Goal: Information Seeking & Learning: Learn about a topic

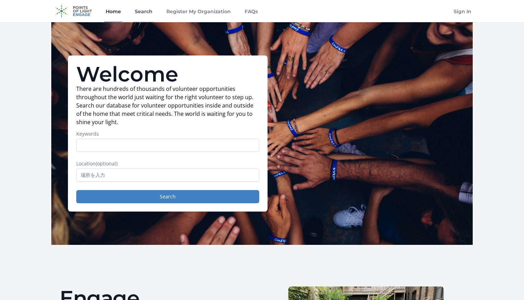
click at [144, 12] on link "Search" at bounding box center [143, 11] width 20 height 22
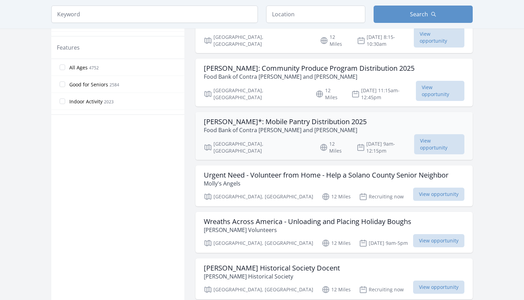
scroll to position [373, 0]
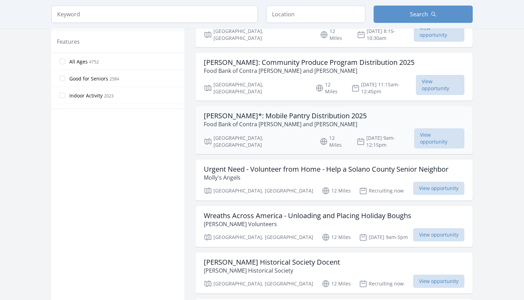
click at [292, 120] on p "Food Bank of Contra Costa and Solano" at bounding box center [285, 124] width 163 height 8
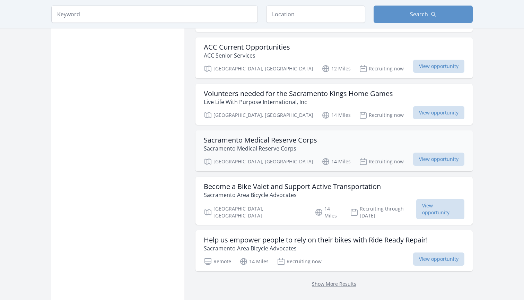
scroll to position [797, 0]
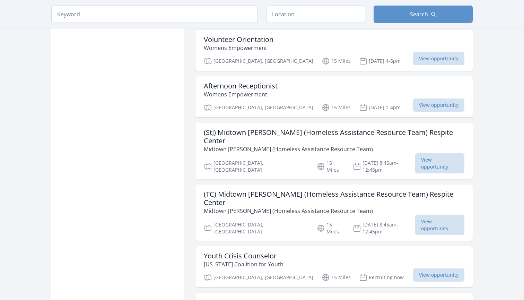
scroll to position [1467, 0]
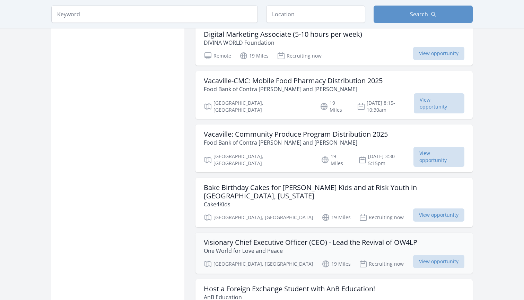
scroll to position [2469, 0]
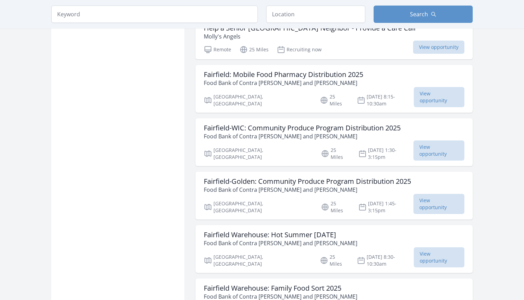
scroll to position [3601, 0]
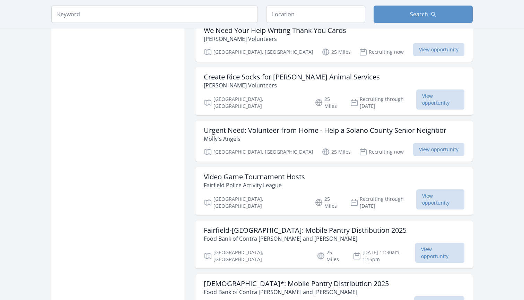
scroll to position [4165, 0]
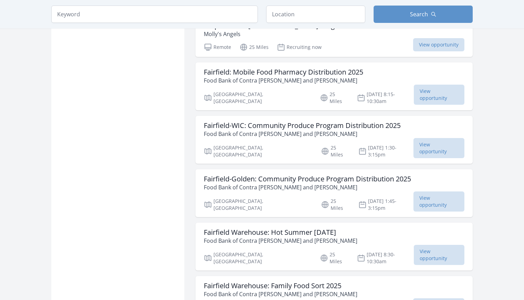
scroll to position [2609, 0]
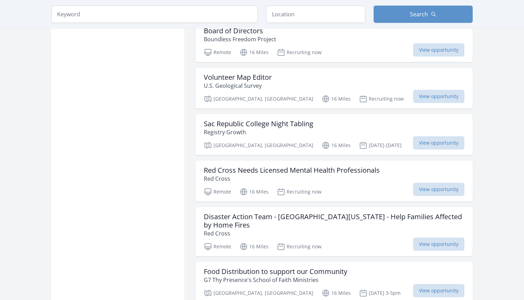
scroll to position [797, 0]
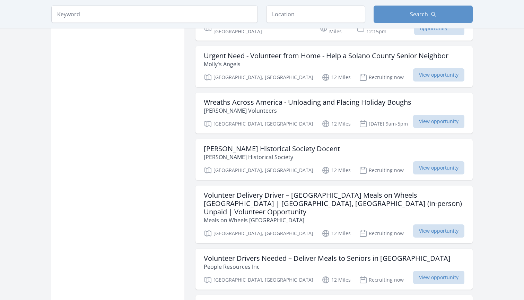
scroll to position [397, 0]
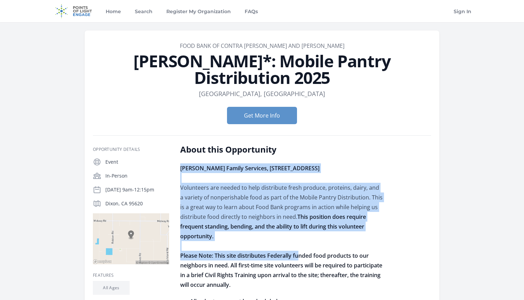
drag, startPoint x: 181, startPoint y: 151, endPoint x: 303, endPoint y: 241, distance: 151.5
click at [302, 241] on p "Dixon Family Services, 155 N 2nd St, Dixon, CA 95620 Volunteers are needed to h…" at bounding box center [281, 226] width 203 height 126
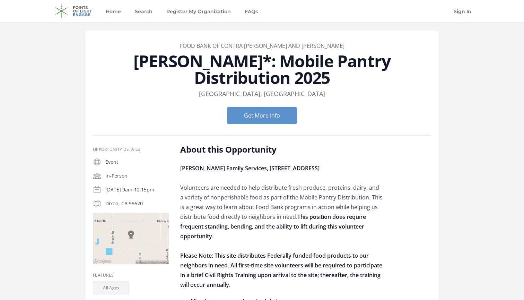
click at [320, 216] on p "Dixon Family Services, 155 N 2nd St, Dixon, CA 95620 Volunteers are needed to h…" at bounding box center [281, 226] width 203 height 126
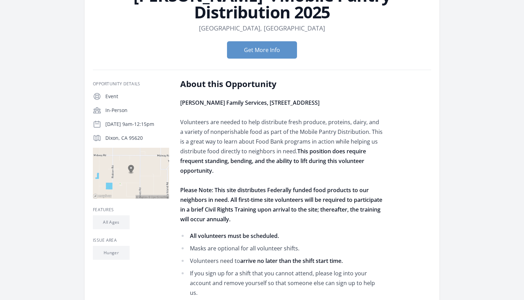
scroll to position [66, 0]
drag, startPoint x: 297, startPoint y: 135, endPoint x: 335, endPoint y: 219, distance: 92.3
click at [335, 219] on div "Dixon Family Services, 155 N 2nd St, Dixon, CA 95620 Volunteers are needed to h…" at bounding box center [281, 264] width 203 height 333
click at [336, 213] on div "Dixon Family Services, 155 N 2nd St, Dixon, CA 95620 Volunteers are needed to h…" at bounding box center [281, 264] width 203 height 333
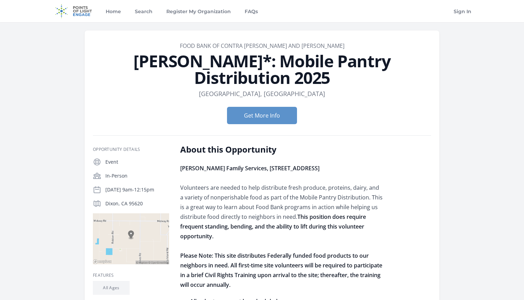
scroll to position [0, 0]
